Goal: Find specific page/section

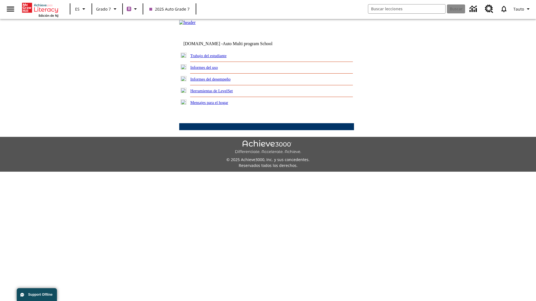
click at [215, 58] on link "Trabajo del estudiante" at bounding box center [208, 56] width 36 height 4
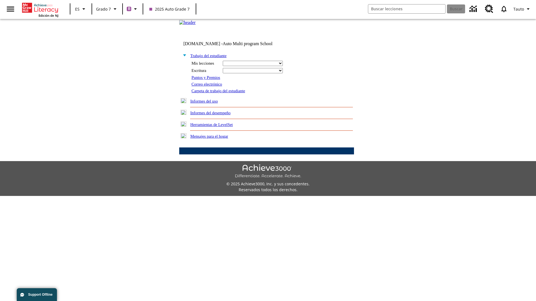
click at [209, 87] on link "Correo electrónico" at bounding box center [206, 84] width 30 height 4
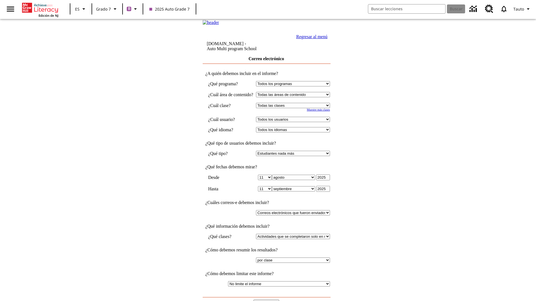
click at [267, 300] on input "Ver Informe" at bounding box center [266, 303] width 26 height 6
